Goal: Task Accomplishment & Management: Manage account settings

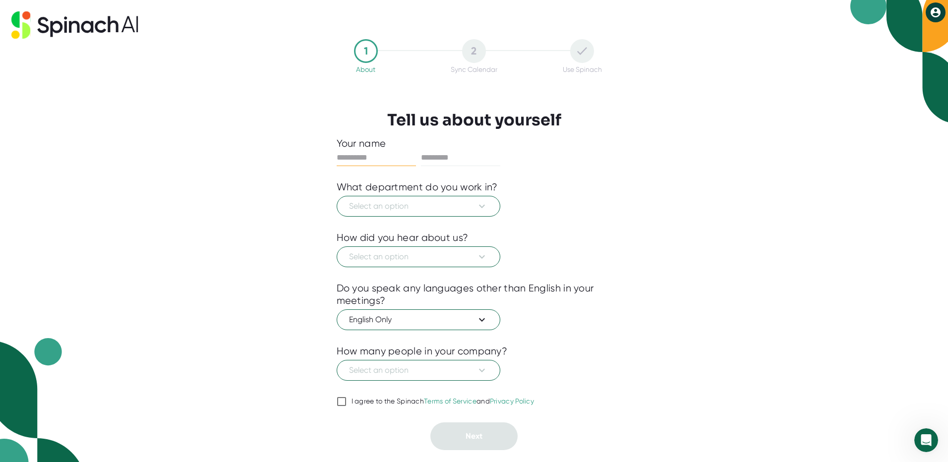
click at [516, 172] on div at bounding box center [474, 173] width 275 height 15
click at [368, 161] on input "text" at bounding box center [376, 158] width 79 height 16
type input "*****"
click at [450, 158] on input "text" at bounding box center [460, 158] width 79 height 16
type input "*****"
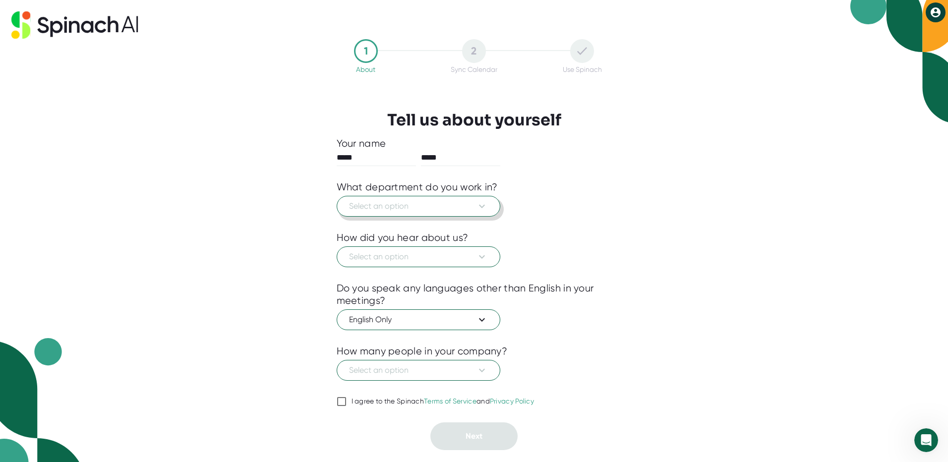
click at [375, 201] on span "Select an option" at bounding box center [418, 206] width 139 height 12
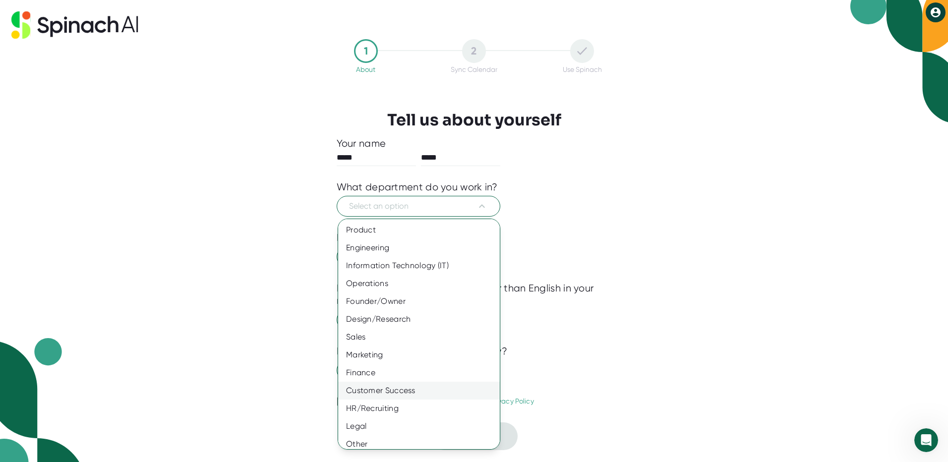
click at [425, 391] on div "Customer Success" at bounding box center [422, 391] width 169 height 18
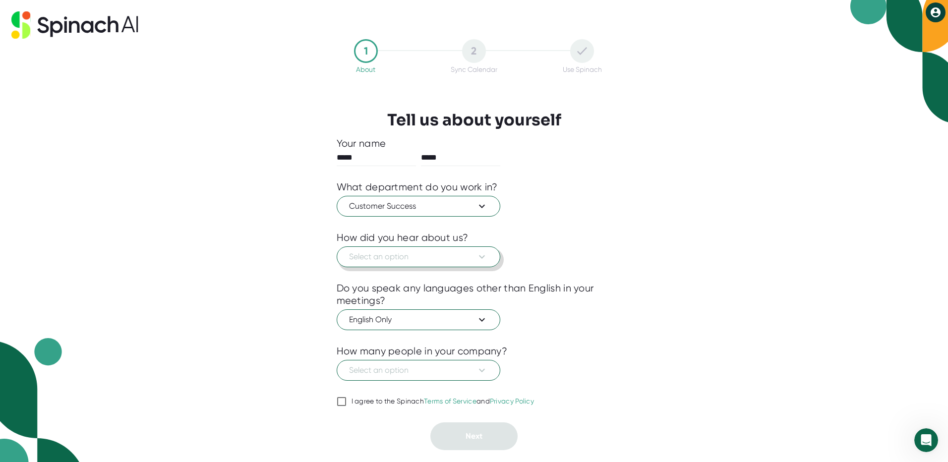
click at [449, 254] on span "Select an option" at bounding box center [418, 257] width 139 height 12
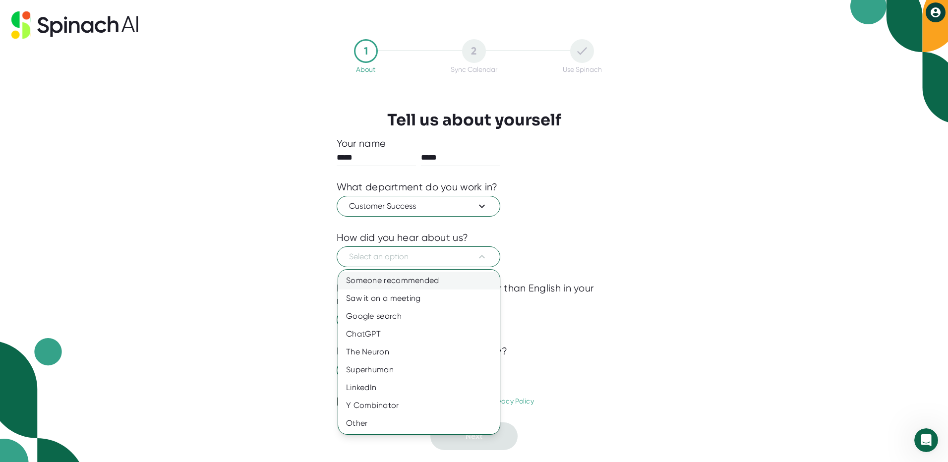
click at [445, 283] on div "Someone recommended" at bounding box center [419, 281] width 162 height 18
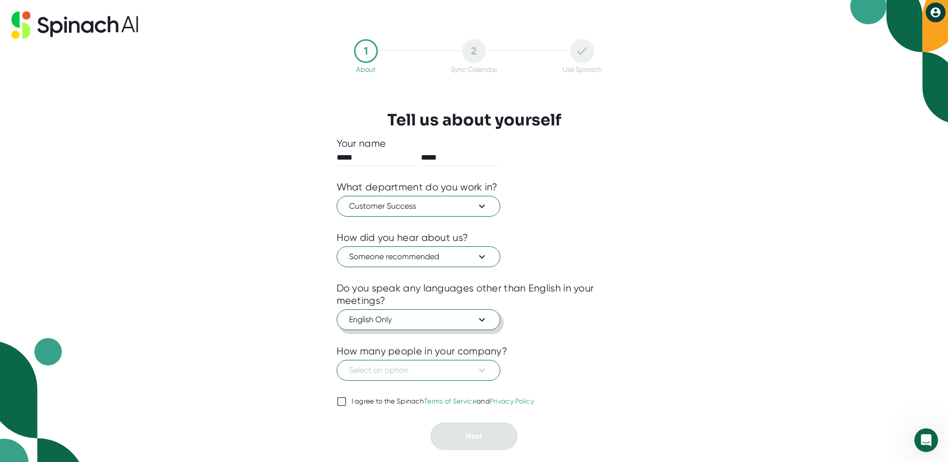
click at [456, 322] on span "English Only" at bounding box center [418, 320] width 139 height 12
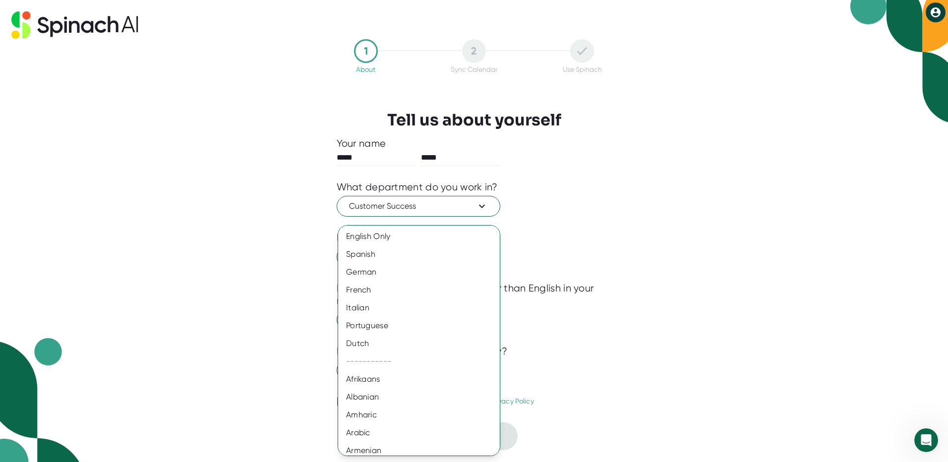
click at [622, 232] on div at bounding box center [474, 231] width 948 height 462
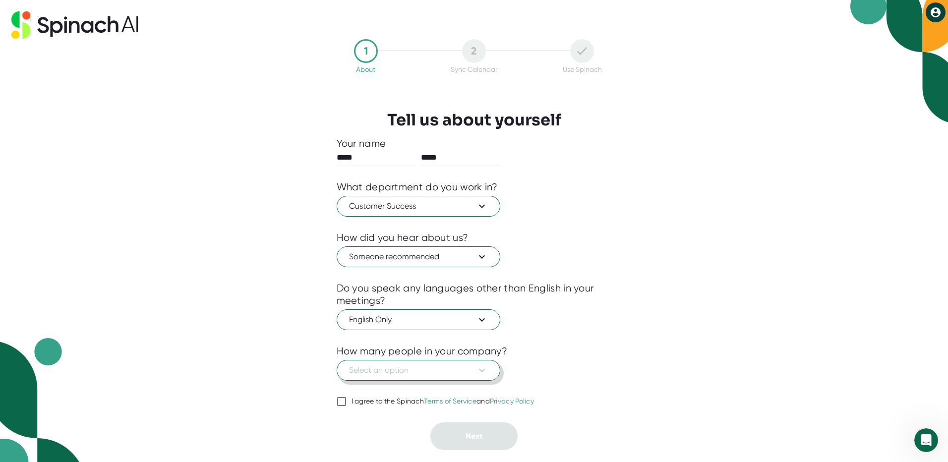
click at [478, 371] on icon at bounding box center [482, 370] width 12 height 12
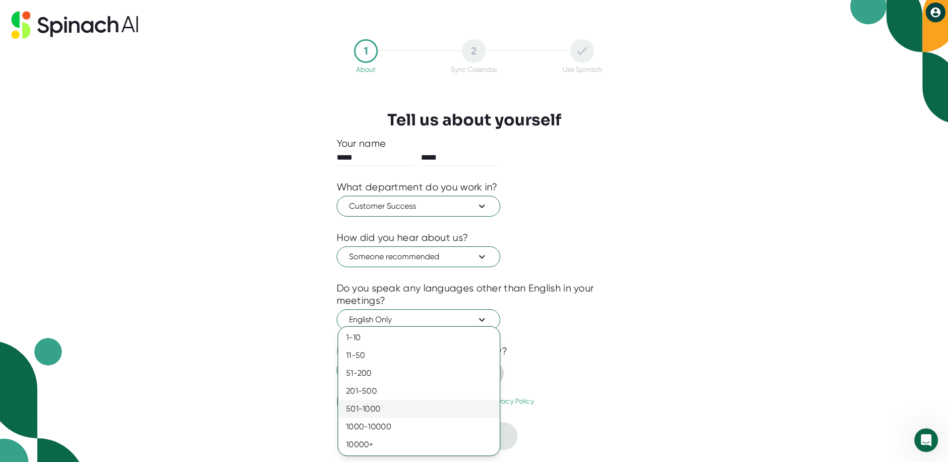
click at [442, 403] on div "501-1000" at bounding box center [419, 409] width 162 height 18
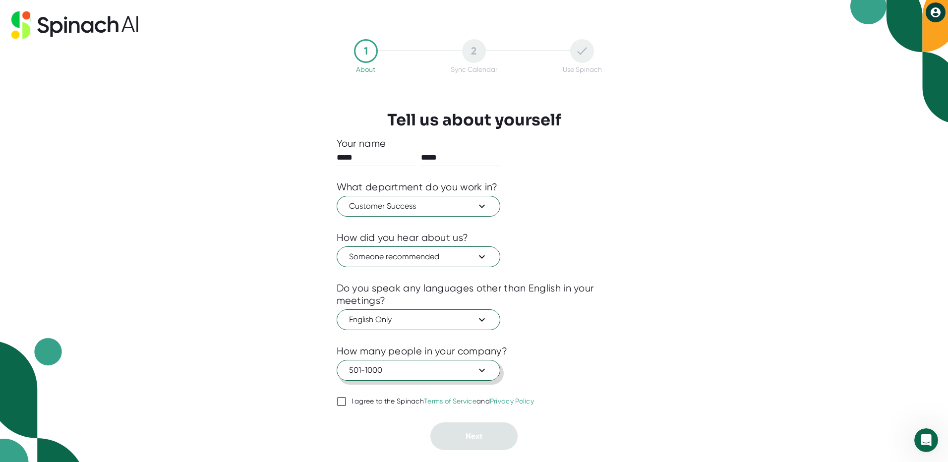
click at [379, 406] on label "I agree to the Spinach Terms of Service and Privacy Policy" at bounding box center [436, 402] width 198 height 12
click at [347, 406] on input "I agree to the Spinach Terms of Service and Privacy Policy" at bounding box center [342, 402] width 10 height 12
checkbox input "true"
click at [489, 429] on button "Next" at bounding box center [473, 436] width 87 height 28
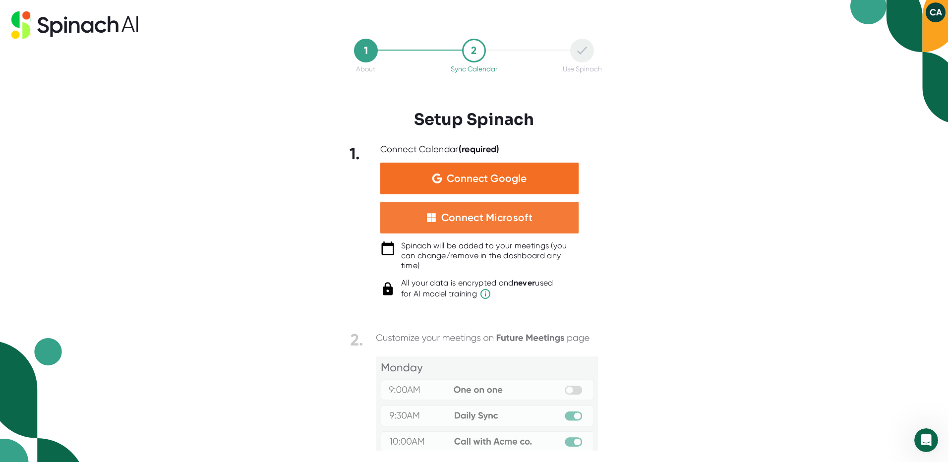
click at [518, 221] on div "Connect Microsoft" at bounding box center [486, 217] width 91 height 13
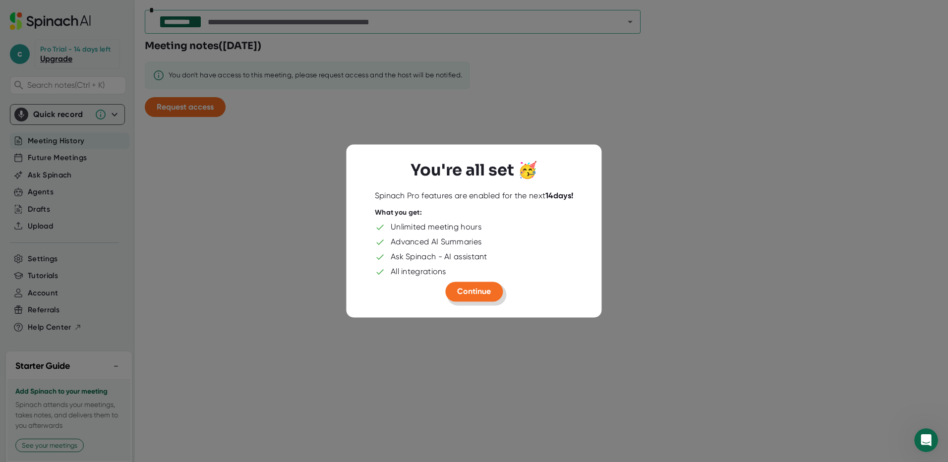
click at [472, 291] on span "Continue" at bounding box center [474, 291] width 34 height 9
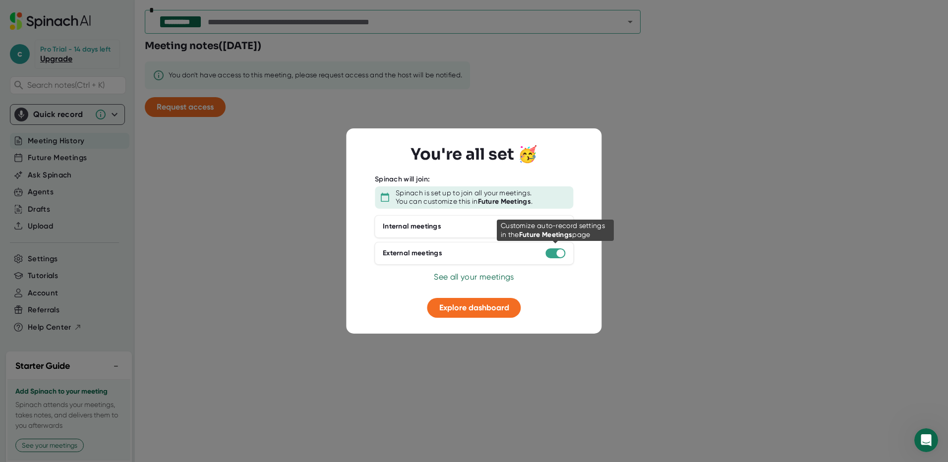
click at [560, 253] on div at bounding box center [560, 253] width 8 height 8
click at [662, 207] on div at bounding box center [474, 231] width 948 height 462
click at [474, 313] on button "Explore dashboard" at bounding box center [474, 308] width 94 height 20
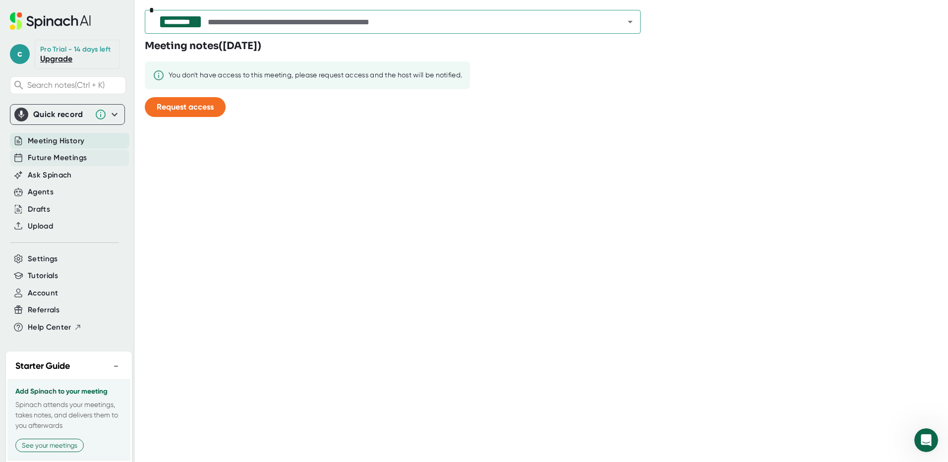
click at [70, 163] on span "Future Meetings" at bounding box center [57, 157] width 59 height 11
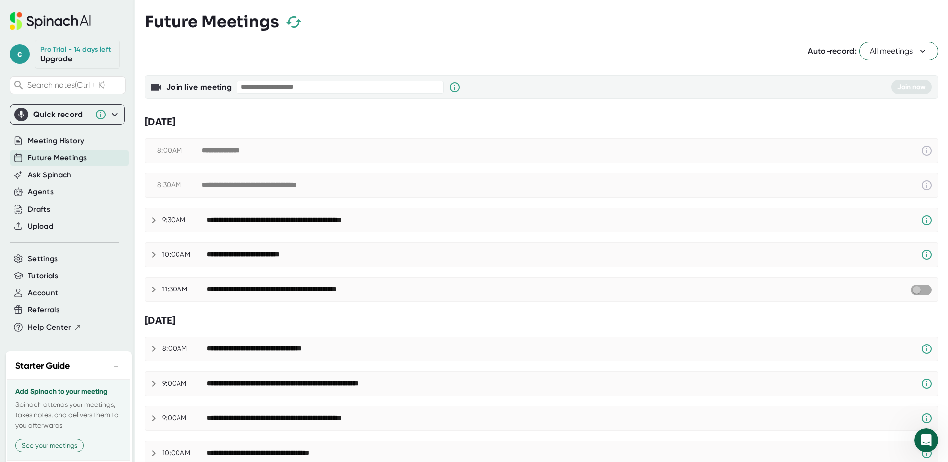
click at [910, 292] on input "checkbox" at bounding box center [916, 290] width 28 height 9
checkbox input "true"
